Goal: Use online tool/utility: Utilize a website feature to perform a specific function

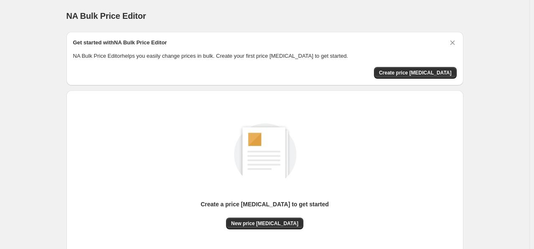
scroll to position [64, 0]
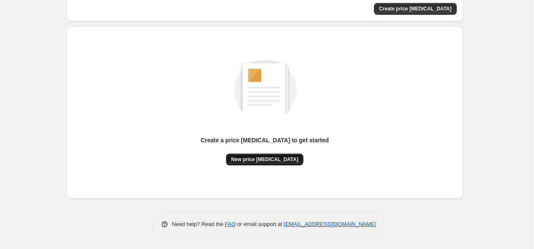
click at [270, 160] on span "New price [MEDICAL_DATA]" at bounding box center [264, 159] width 67 height 7
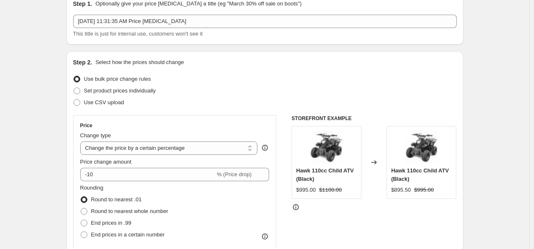
scroll to position [84, 0]
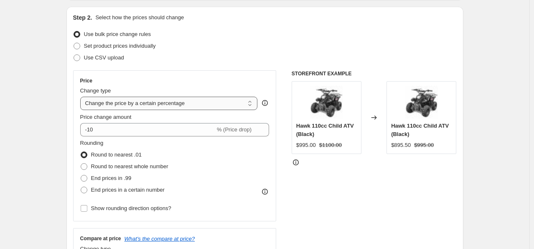
click at [216, 103] on select "Change the price to a certain amount Change the price by a certain amount Chang…" at bounding box center [169, 103] width 178 height 13
select select "pc"
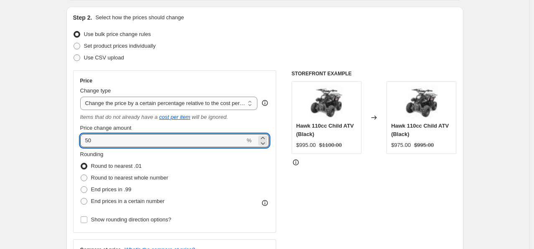
drag, startPoint x: 109, startPoint y: 139, endPoint x: 66, endPoint y: 130, distance: 43.9
type input "15"
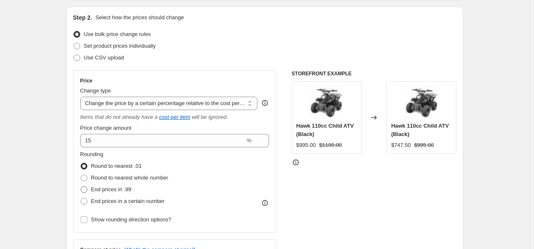
click at [86, 188] on span at bounding box center [84, 189] width 7 height 7
click at [81, 186] on input "End prices in .99" at bounding box center [81, 186] width 0 height 0
radio input "true"
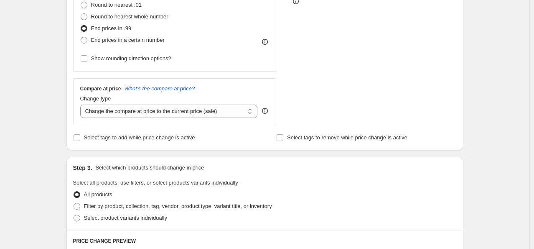
scroll to position [251, 0]
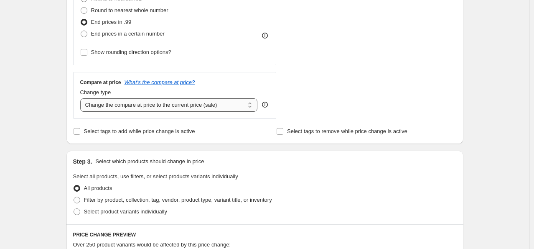
click at [252, 104] on select "Change the compare at price to the current price (sale) Change the compare at p…" at bounding box center [169, 104] width 178 height 13
select select "percentage"
click at [82, 99] on select "Change the compare at price to the current price (sale) Change the compare at p…" at bounding box center [169, 104] width 178 height 13
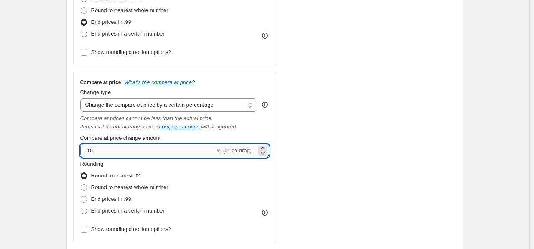
click at [160, 150] on input "-15" at bounding box center [147, 150] width 135 height 13
type input "-1"
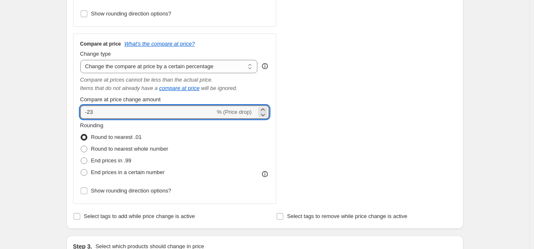
scroll to position [334, 0]
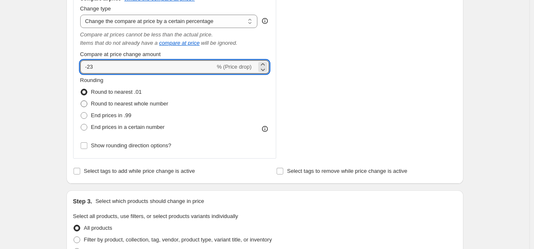
type input "-23"
click at [84, 103] on span at bounding box center [84, 103] width 7 height 7
click at [81, 101] on input "Round to nearest whole number" at bounding box center [81, 100] width 0 height 0
radio input "true"
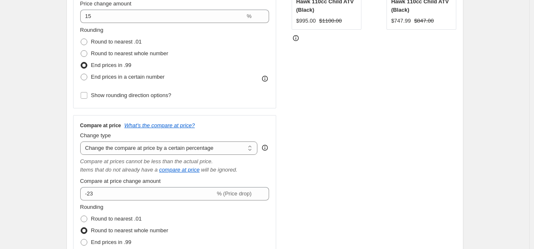
scroll to position [261, 0]
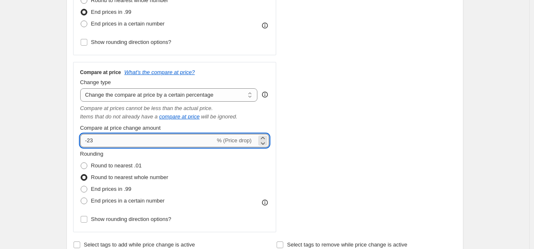
click at [114, 140] on input "-23" at bounding box center [147, 140] width 135 height 13
type input "-27"
click at [306, 147] on div "STOREFRONT EXAMPLE Hawk 110cc Child ATV (Black) $995.00 $1100.00 Changed to Haw…" at bounding box center [374, 62] width 165 height 339
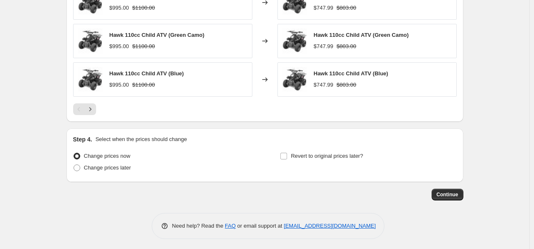
scroll to position [721, 0]
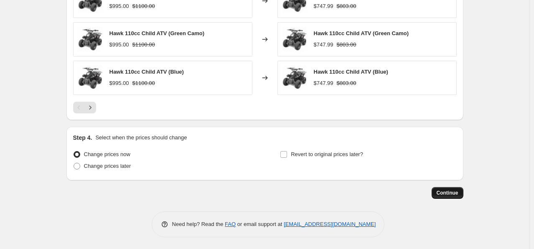
click at [448, 191] on span "Continue" at bounding box center [448, 192] width 22 height 7
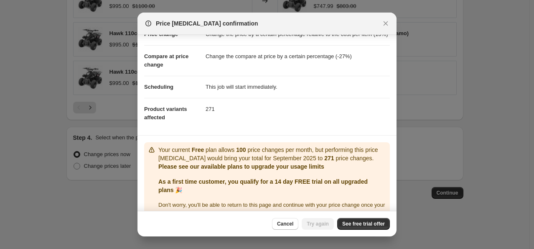
scroll to position [51, 0]
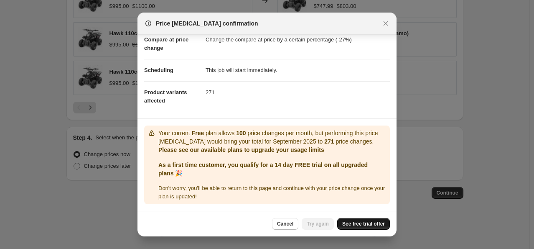
click at [365, 224] on span "See free trial offer" at bounding box center [363, 223] width 43 height 7
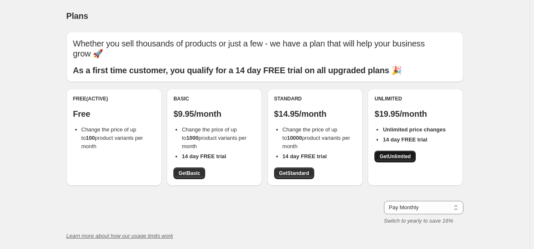
click at [400, 158] on span "Get Unlimited" at bounding box center [394, 156] width 31 height 7
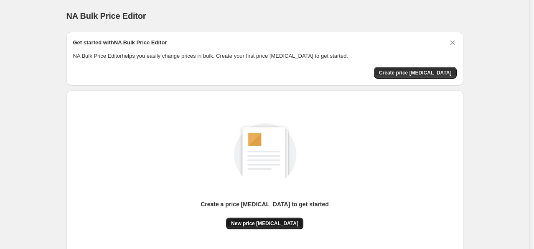
click at [264, 222] on span "New price [MEDICAL_DATA]" at bounding box center [264, 223] width 67 height 7
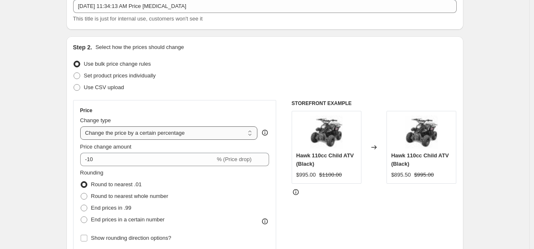
scroll to position [42, 0]
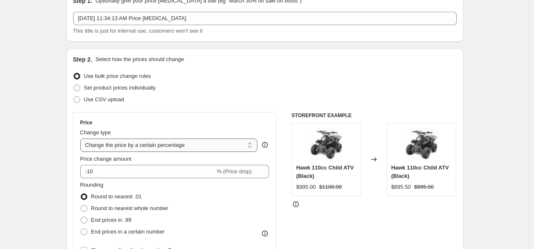
click at [163, 145] on select "Change the price to a certain amount Change the price by a certain amount Chang…" at bounding box center [169, 144] width 178 height 13
select select "pc"
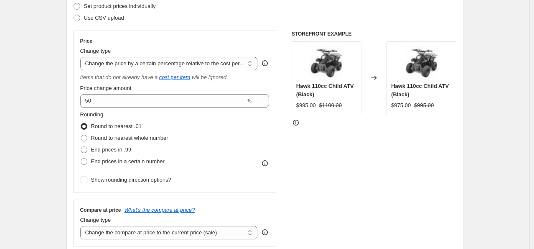
scroll to position [125, 0]
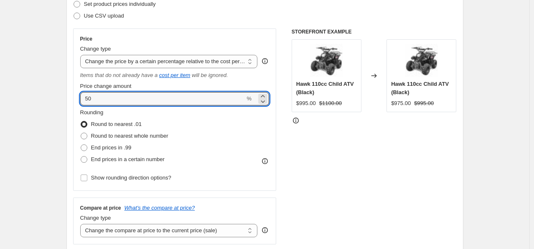
drag, startPoint x: 115, startPoint y: 96, endPoint x: 46, endPoint y: 87, distance: 68.7
type input "15"
click at [87, 147] on span at bounding box center [84, 147] width 7 height 7
click at [81, 145] on input "End prices in .99" at bounding box center [81, 144] width 0 height 0
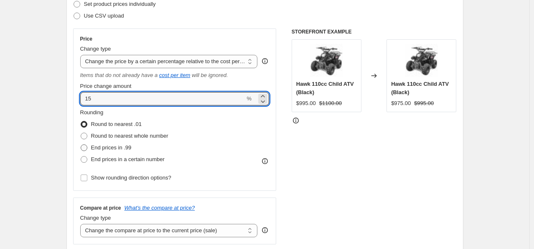
radio input "true"
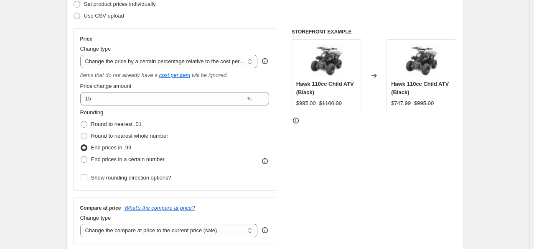
scroll to position [251, 0]
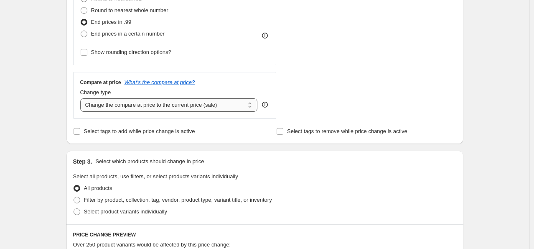
click at [219, 107] on select "Change the compare at price to the current price (sale) Change the compare at p…" at bounding box center [169, 104] width 178 height 13
click at [221, 81] on div "Compare at price What's the compare at price?" at bounding box center [174, 82] width 189 height 7
click at [234, 104] on select "Change the compare at price to the current price (sale) Change the compare at p…" at bounding box center [169, 104] width 178 height 13
select select "percentage"
click at [82, 99] on select "Change the compare at price to the current price (sale) Change the compare at p…" at bounding box center [169, 104] width 178 height 13
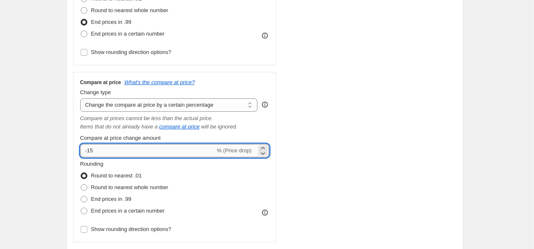
click at [113, 150] on input "-15" at bounding box center [147, 150] width 135 height 13
type input "-1"
type input "-27"
click at [85, 186] on span at bounding box center [84, 187] width 7 height 7
click at [81, 184] on input "Round to nearest whole number" at bounding box center [81, 184] width 0 height 0
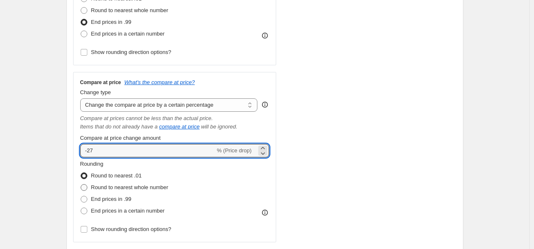
radio input "true"
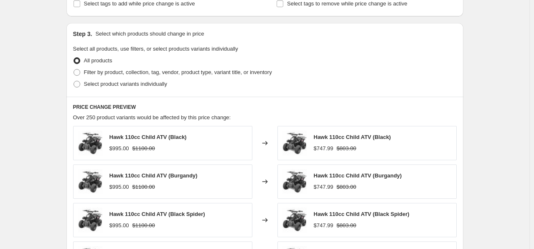
scroll to position [376, 0]
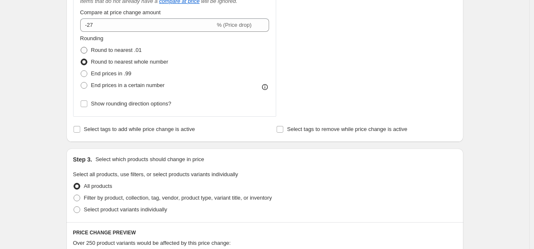
click at [86, 50] on span at bounding box center [84, 50] width 7 height 7
click at [81, 47] on input "Round to nearest .01" at bounding box center [81, 47] width 0 height 0
radio input "true"
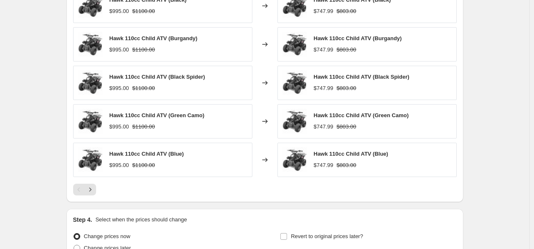
scroll to position [721, 0]
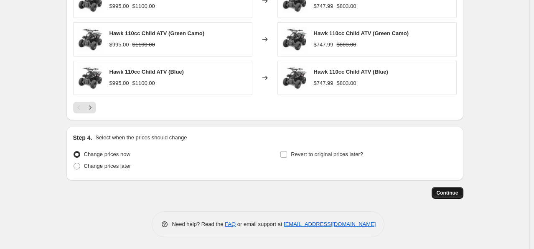
click at [455, 192] on span "Continue" at bounding box center [448, 192] width 22 height 7
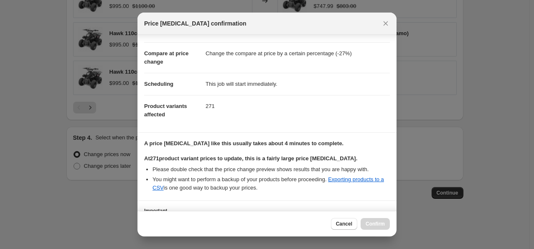
scroll to position [105, 0]
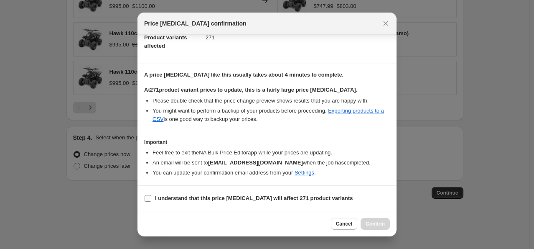
click at [148, 198] on input "I understand that this price [MEDICAL_DATA] will affect 271 product variants" at bounding box center [148, 198] width 7 height 7
checkbox input "true"
click at [376, 222] on span "Confirm" at bounding box center [375, 223] width 19 height 7
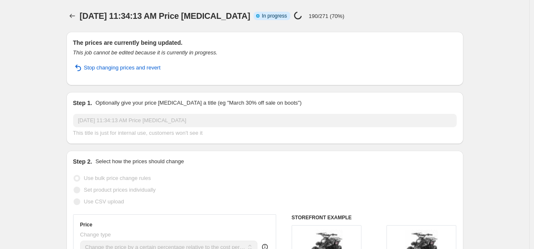
select select "pc"
select select "percentage"
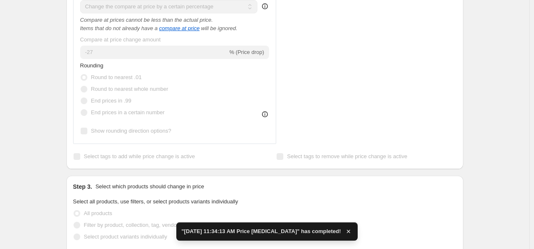
scroll to position [502, 0]
